Goal: Use online tool/utility: Utilize a website feature to perform a specific function

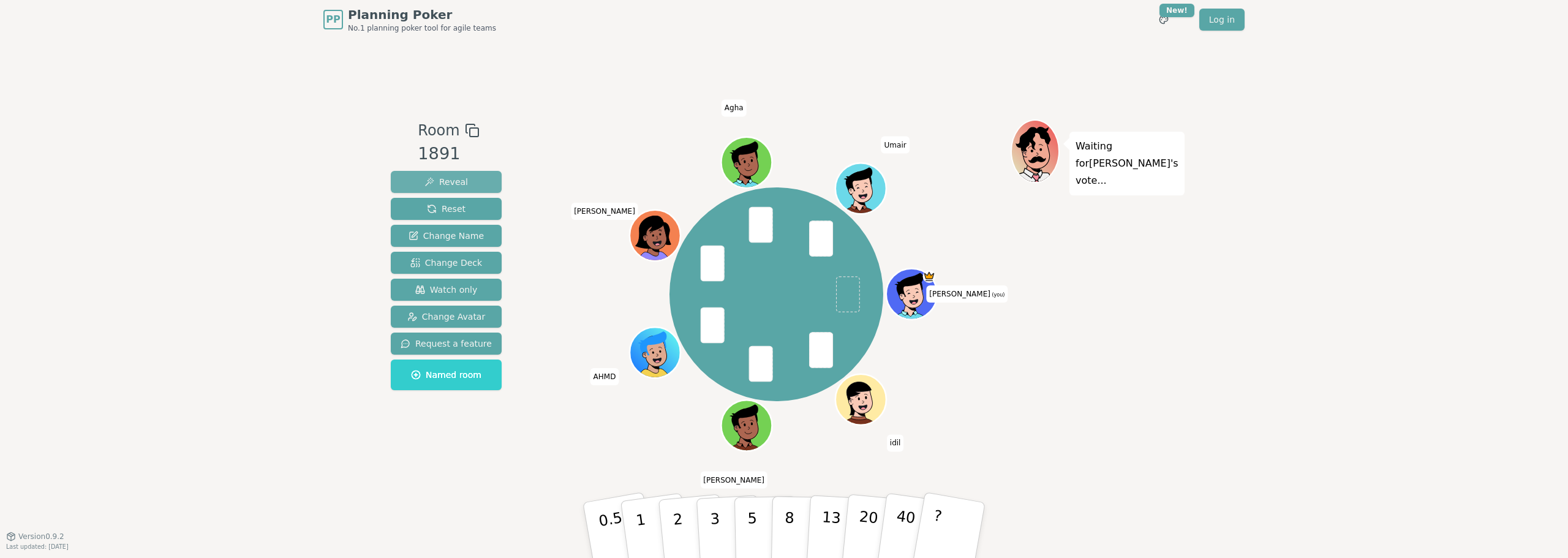
click at [438, 179] on span "Reveal" at bounding box center [446, 182] width 44 height 12
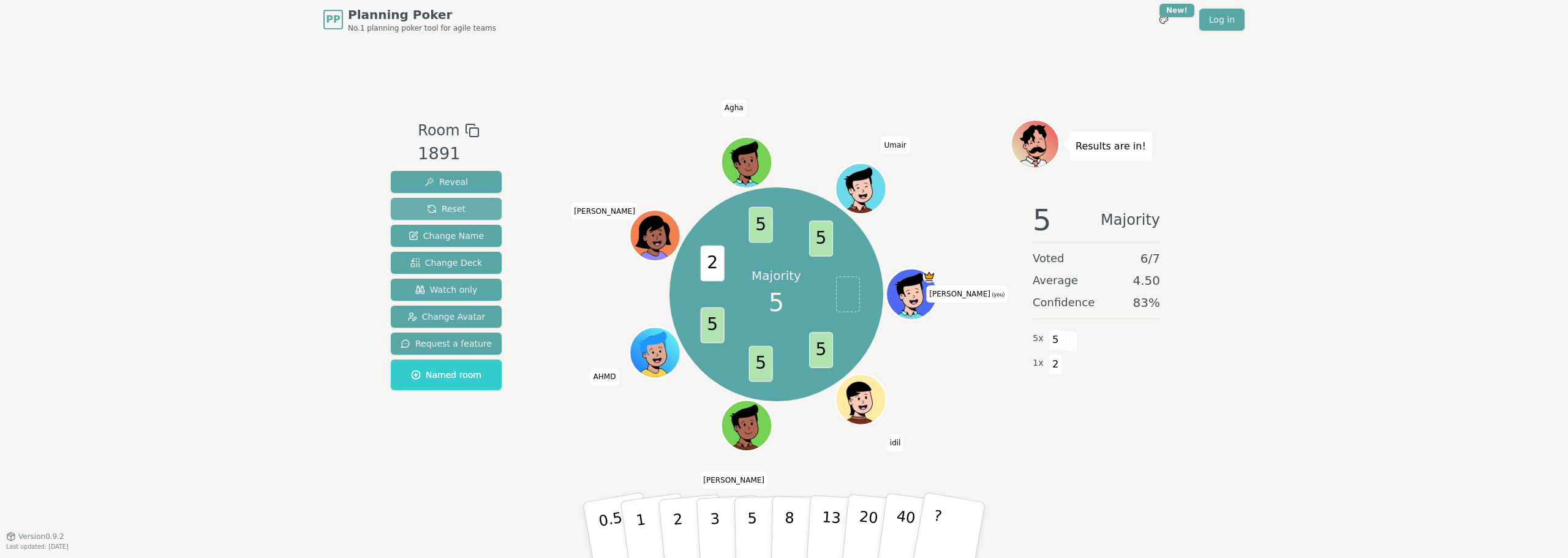
click at [452, 205] on span "Reset" at bounding box center [446, 209] width 39 height 12
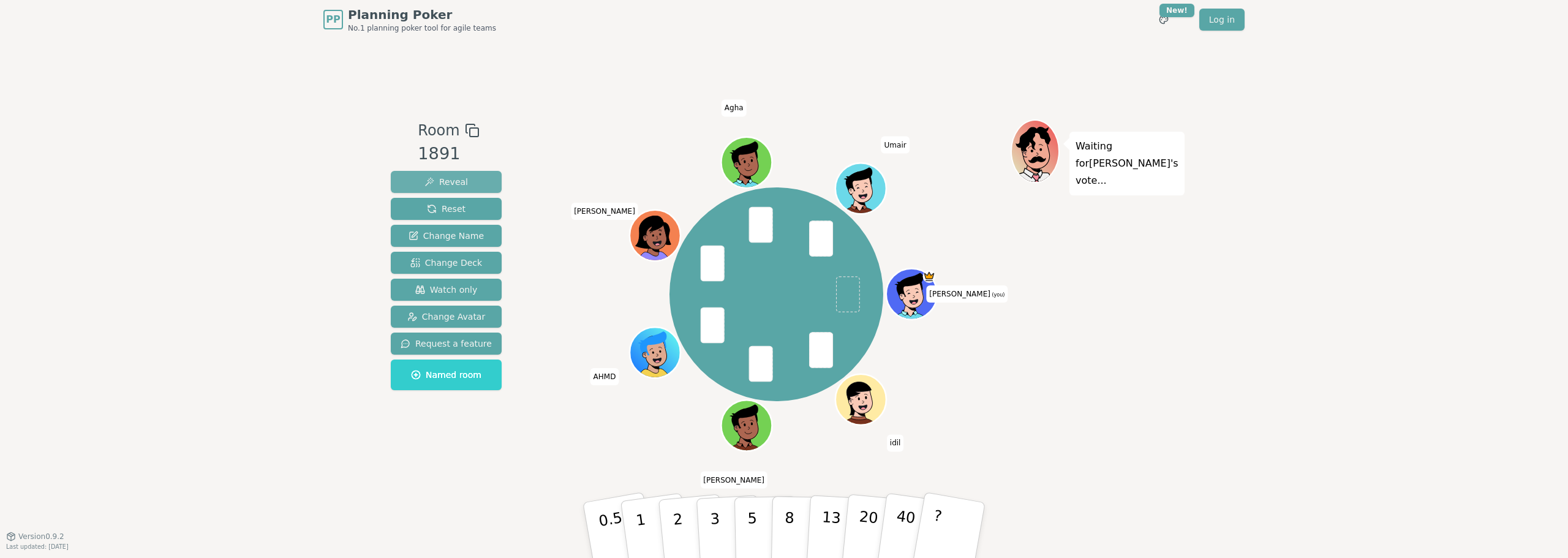
click at [451, 180] on span "Reveal" at bounding box center [446, 182] width 44 height 12
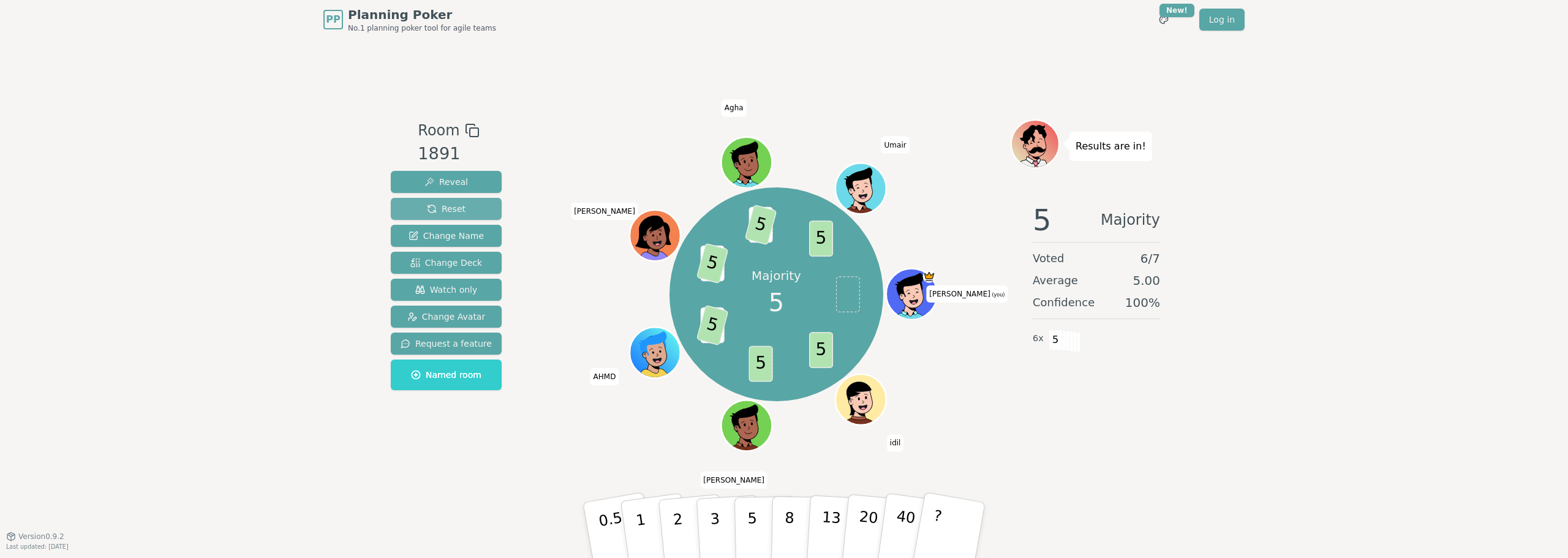
click at [452, 215] on span "Reset" at bounding box center [446, 209] width 39 height 12
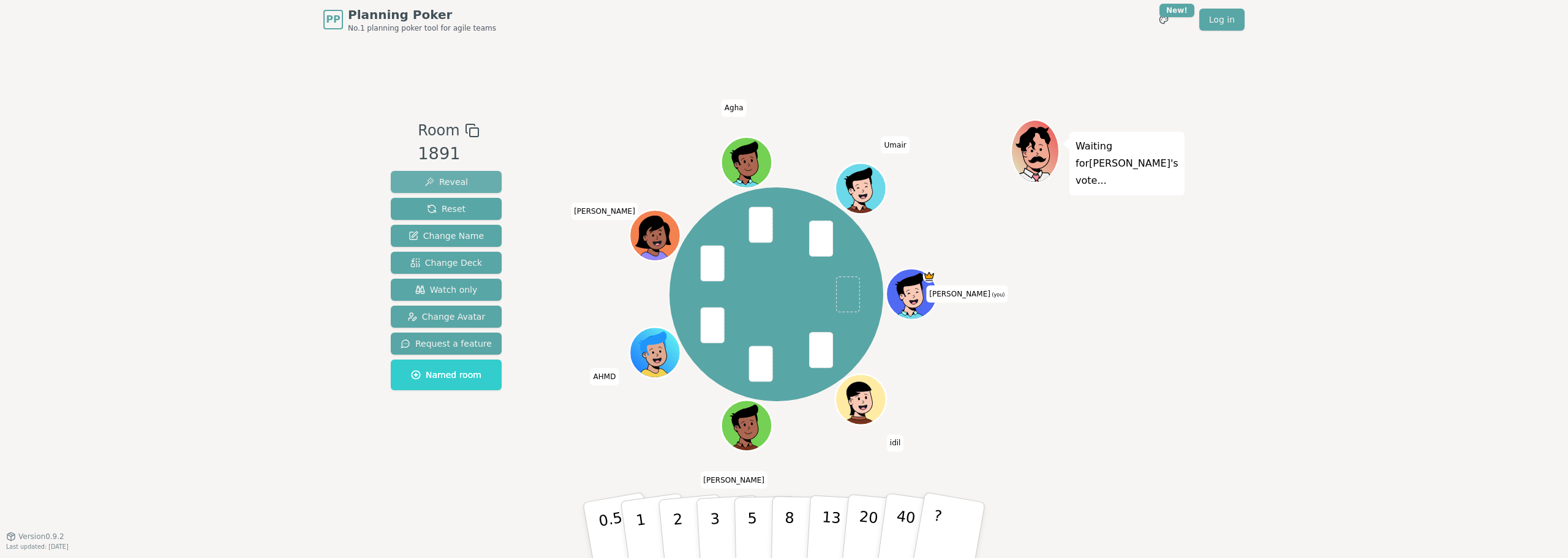
click at [482, 176] on button "Reveal" at bounding box center [446, 182] width 111 height 22
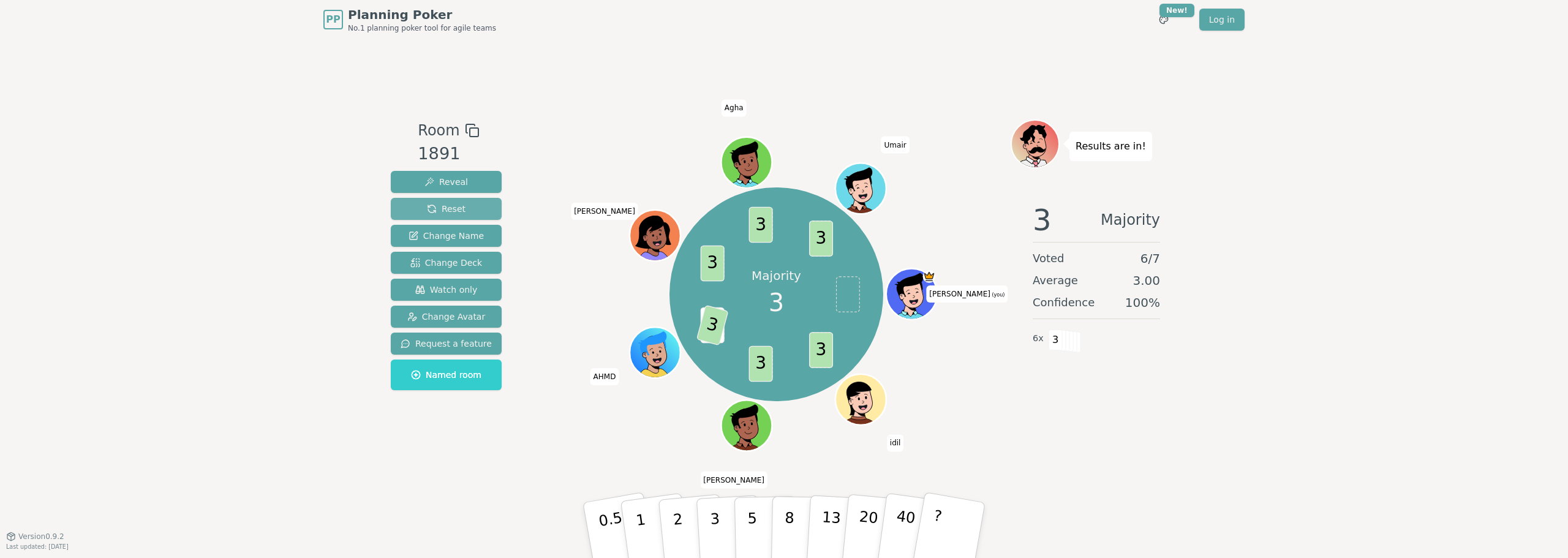
click at [469, 202] on button "Reset" at bounding box center [446, 209] width 111 height 22
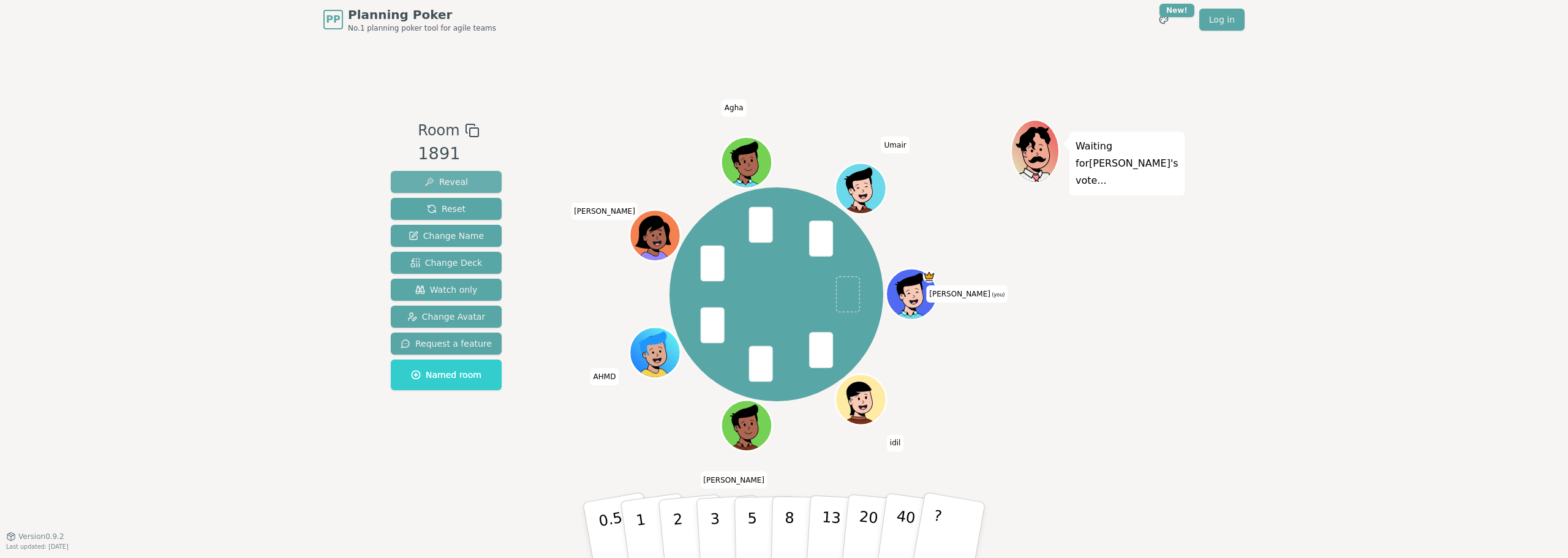
click at [428, 176] on span "Reveal" at bounding box center [446, 182] width 44 height 12
